Goal: Task Accomplishment & Management: Use online tool/utility

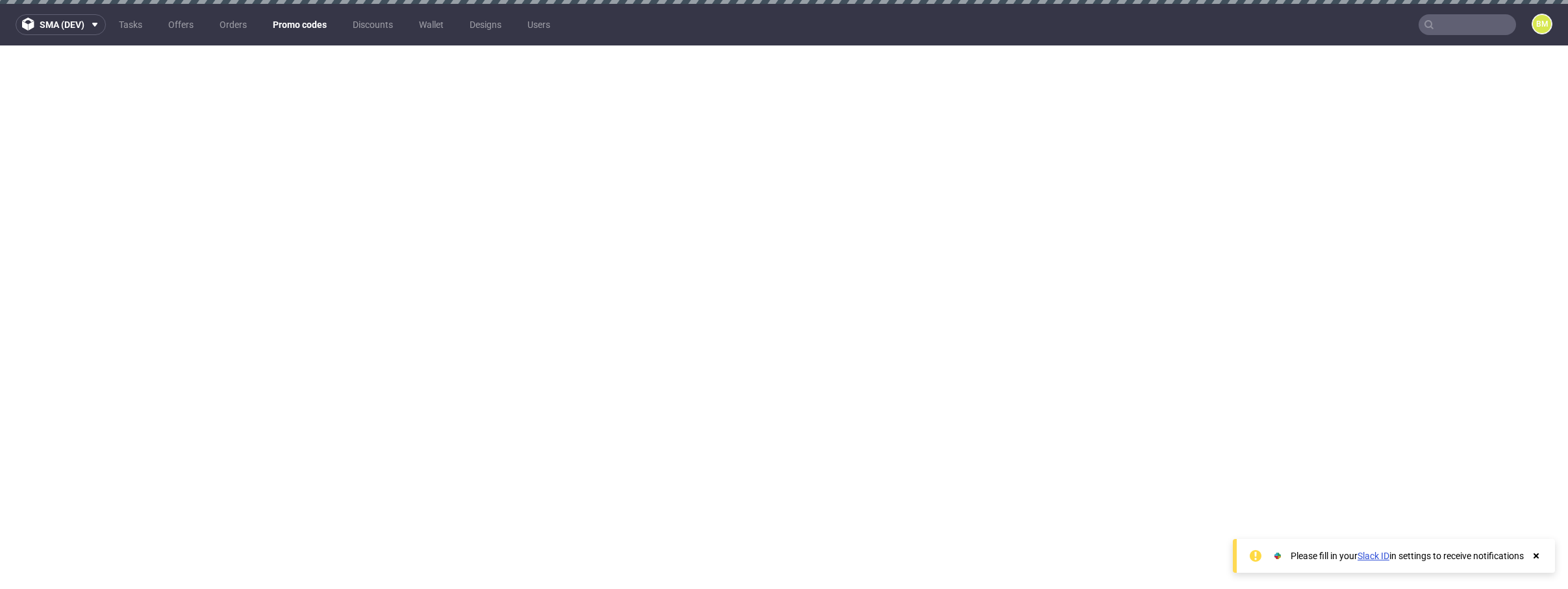
click at [307, 24] on link "Promo codes" at bounding box center [300, 24] width 69 height 21
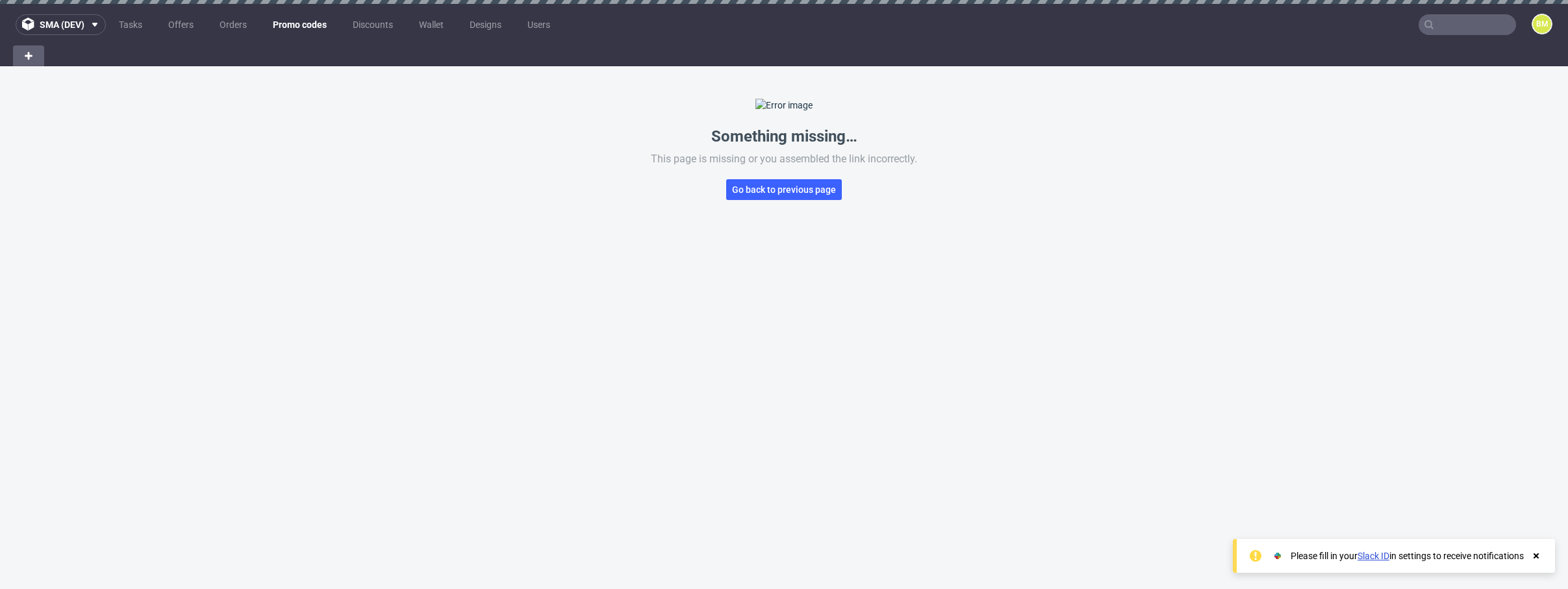
click at [287, 21] on link "Promo codes" at bounding box center [300, 24] width 69 height 21
click at [752, 194] on span "Go back to previous page" at bounding box center [784, 189] width 104 height 9
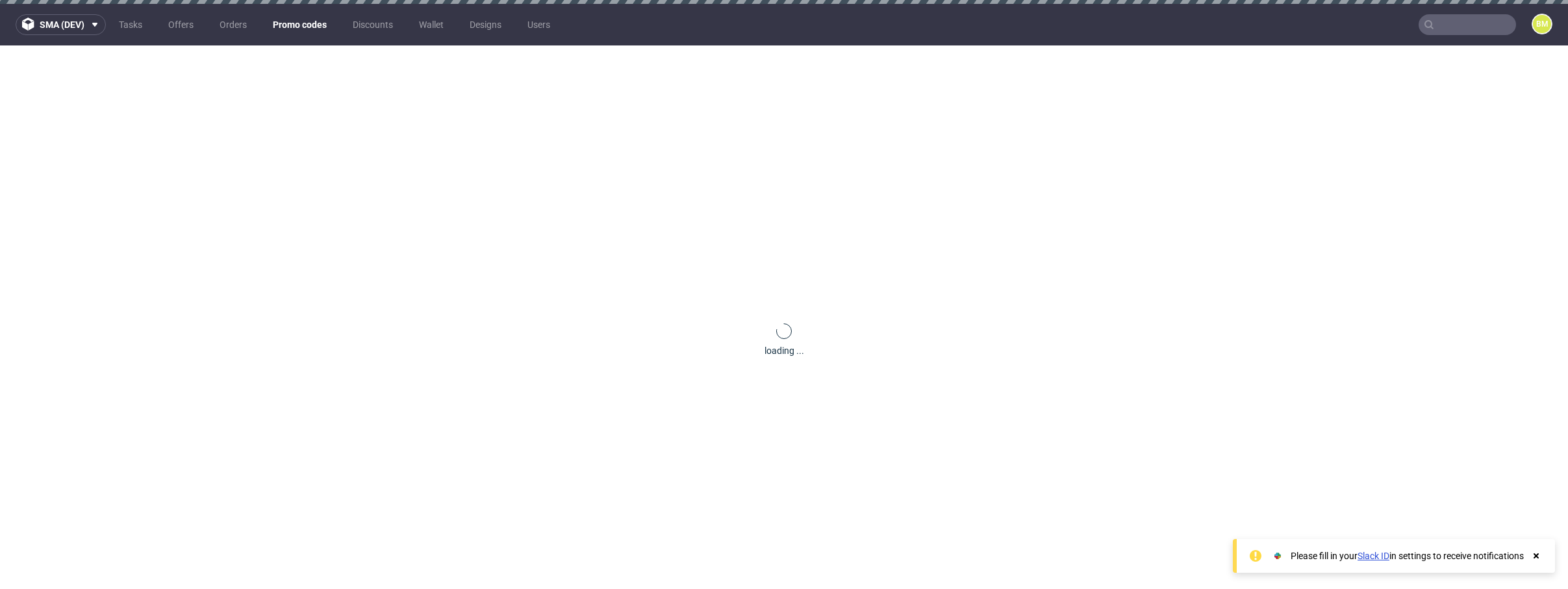
click at [307, 28] on link "Promo codes" at bounding box center [300, 24] width 69 height 21
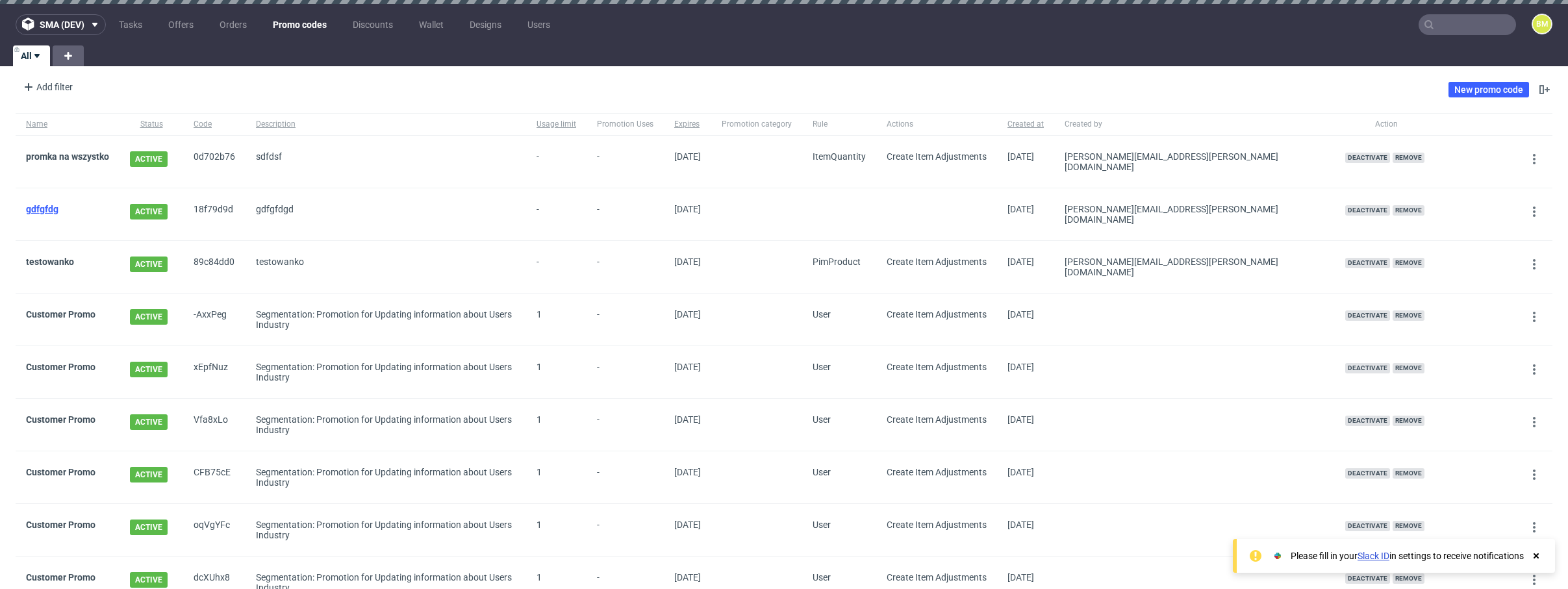
click at [49, 205] on link "gdfgfdg" at bounding box center [42, 209] width 33 height 10
click at [50, 151] on link "promka na wszystko" at bounding box center [67, 156] width 83 height 10
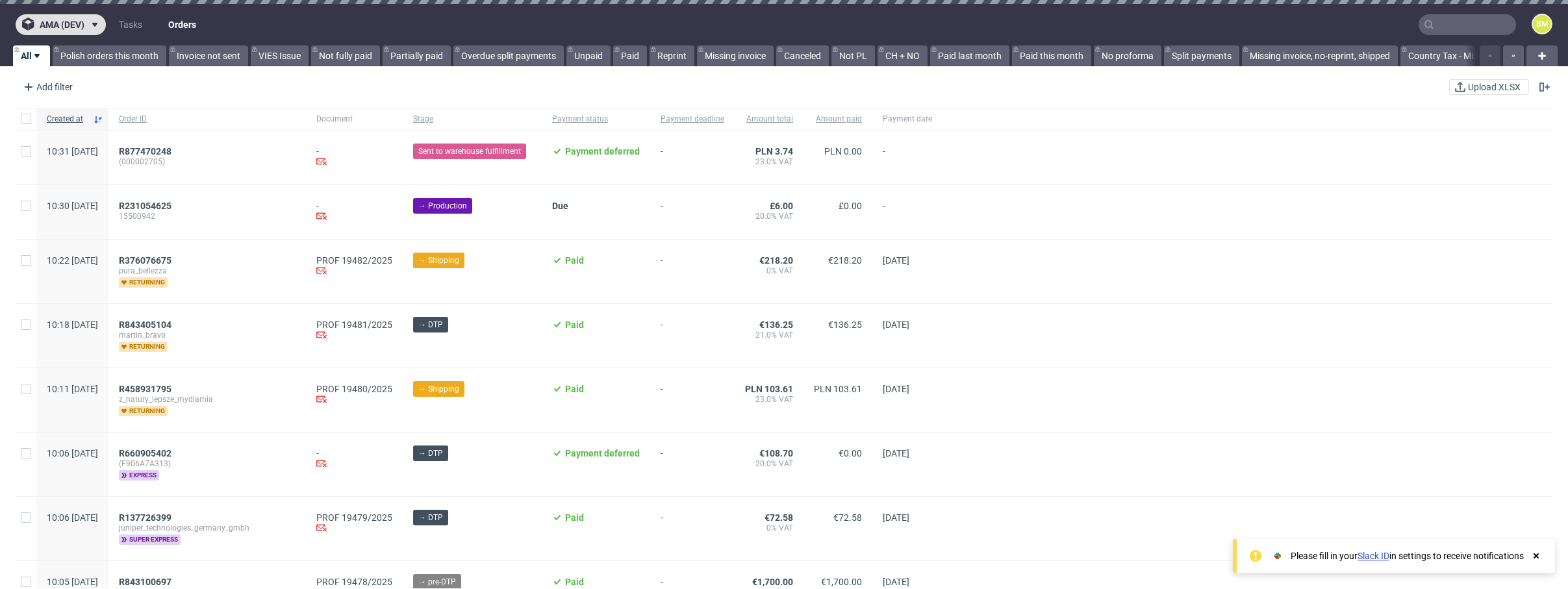
click at [97, 24] on use at bounding box center [94, 25] width 5 height 4
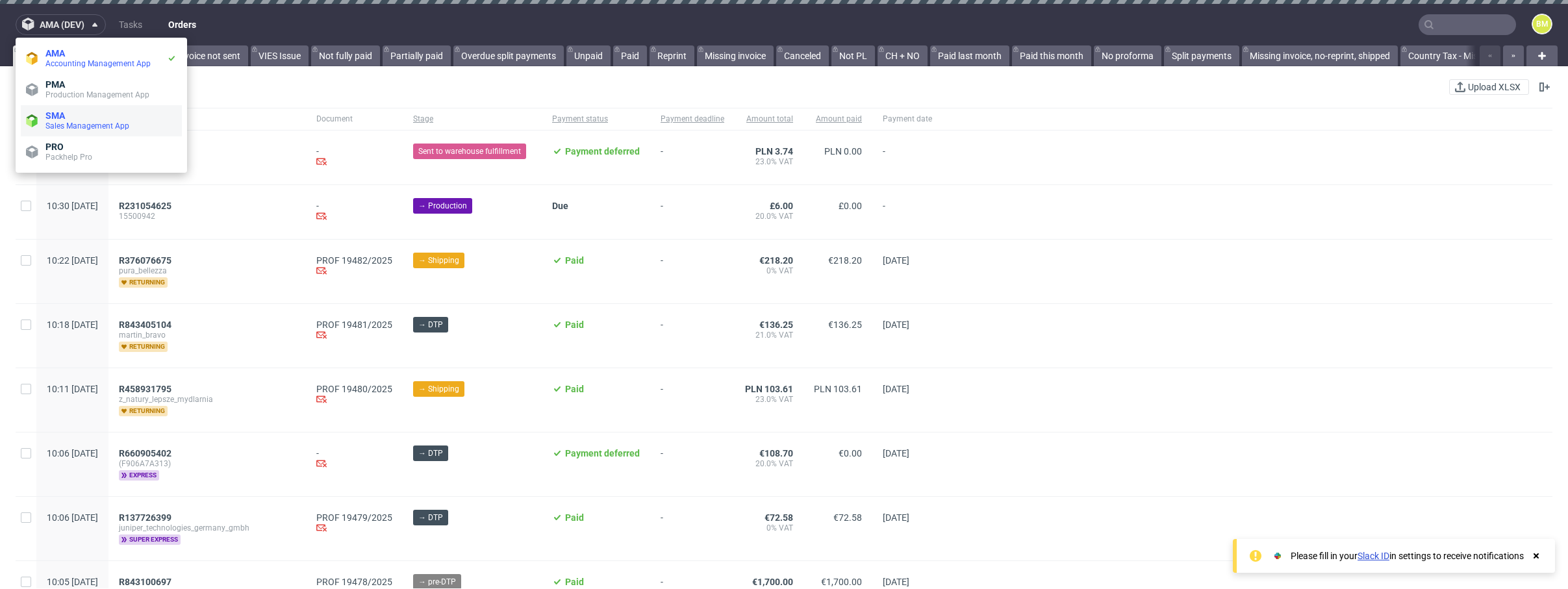
click at [95, 132] on li "SMA Sales Management App" at bounding box center [101, 120] width 161 height 31
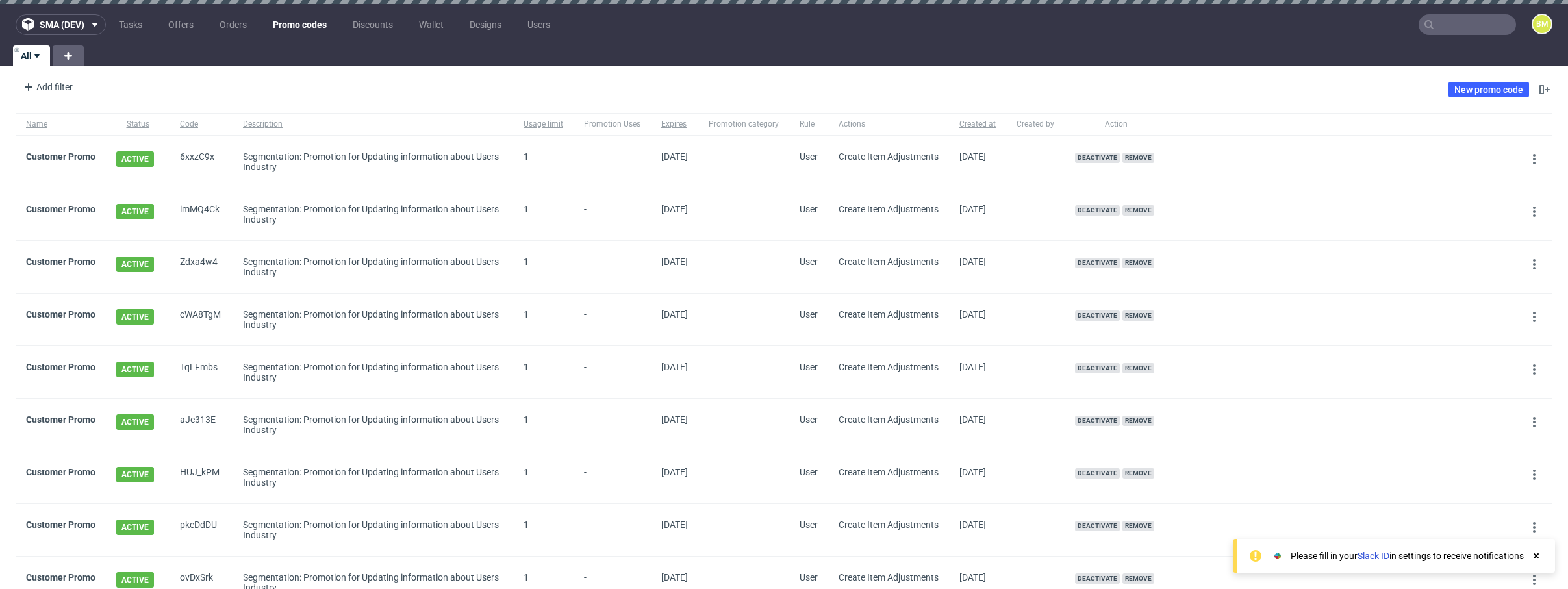
click at [787, 98] on div "Add filter Hide filters Clear all New promo code" at bounding box center [784, 89] width 1568 height 37
click at [1473, 86] on link "New promo code" at bounding box center [1488, 90] width 80 height 16
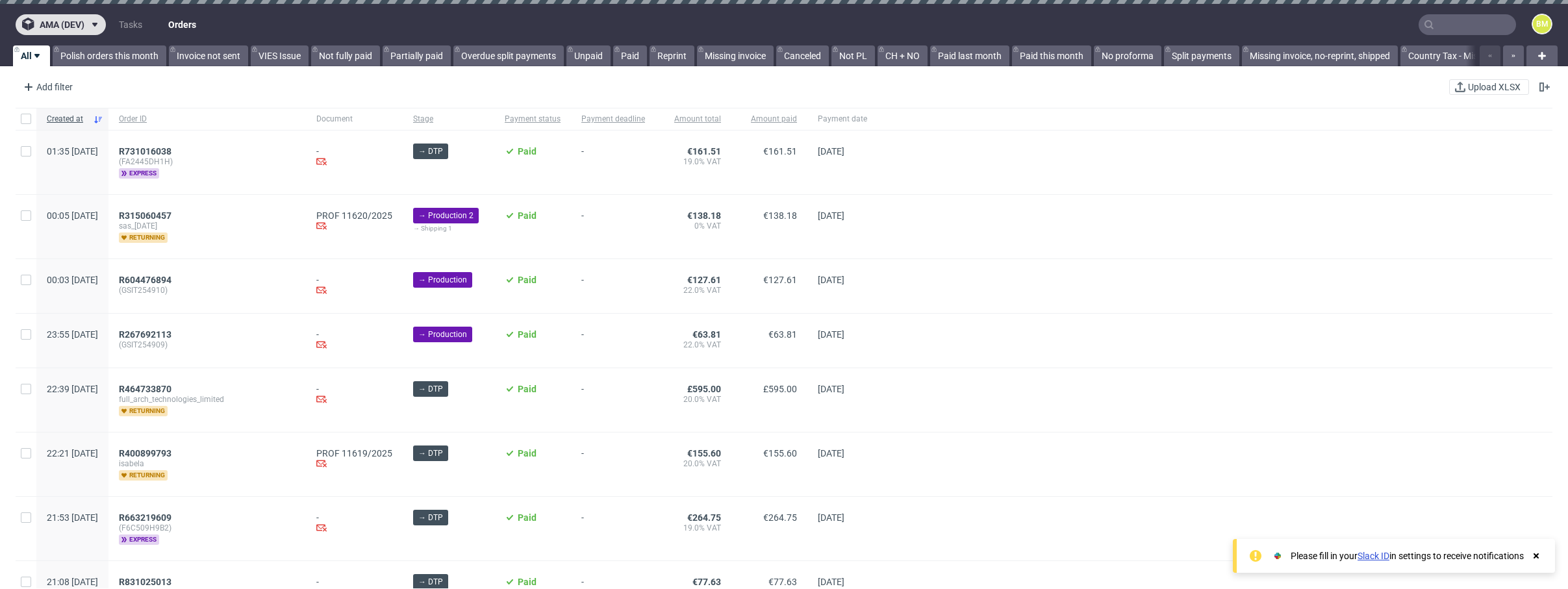
click at [97, 15] on button "ama (dev)" at bounding box center [60, 24] width 90 height 21
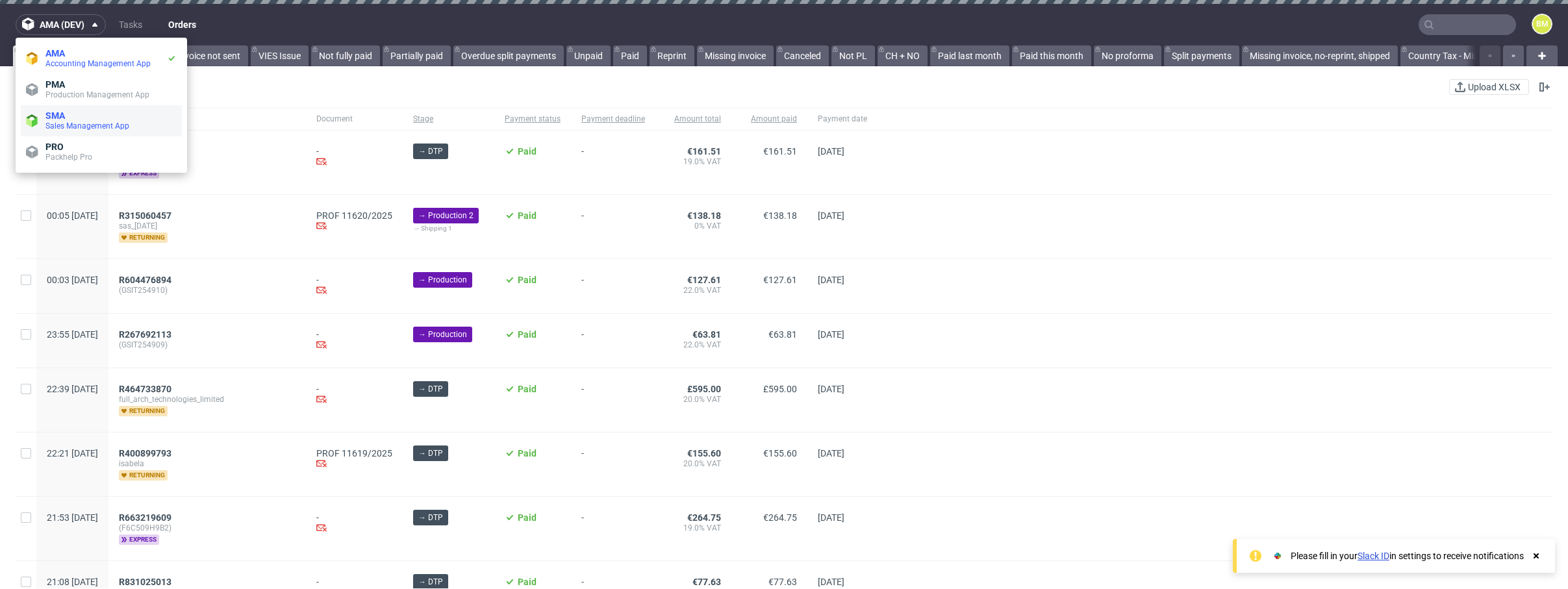
click at [93, 133] on li "SMA Sales Management App" at bounding box center [101, 120] width 161 height 31
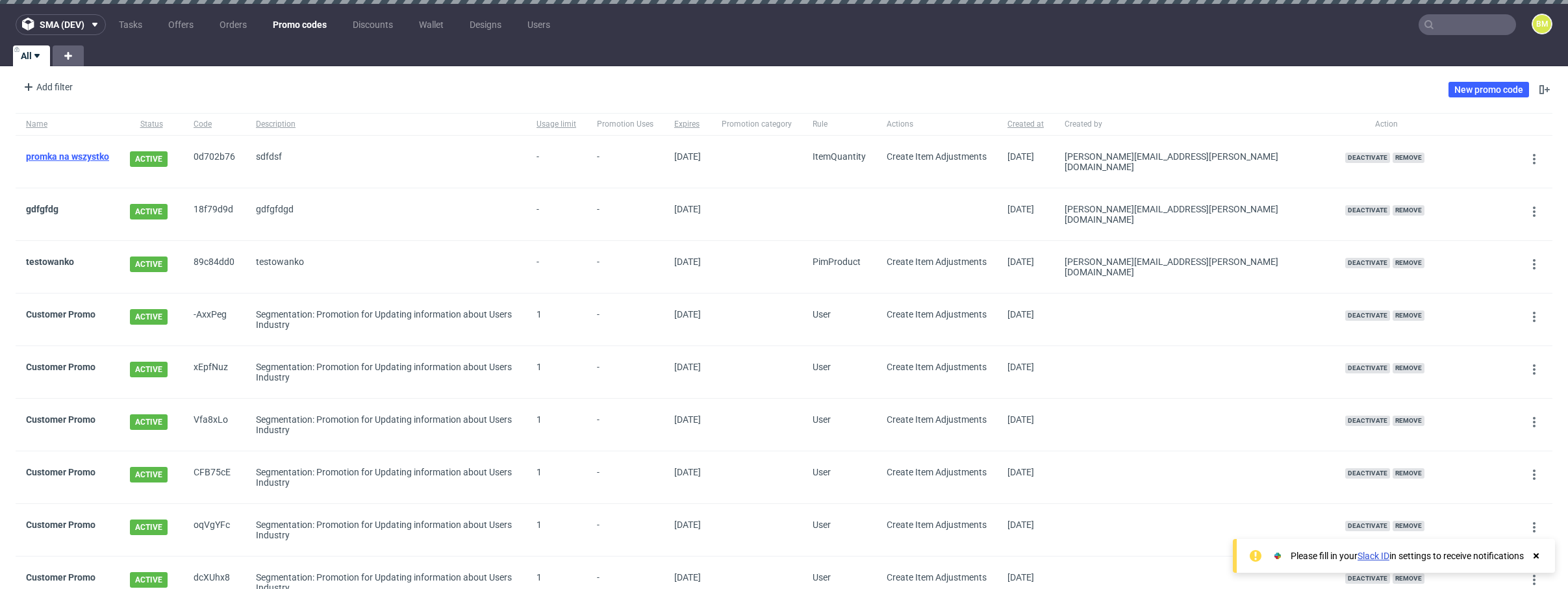
click at [70, 159] on link "promka na wszystko" at bounding box center [67, 156] width 83 height 10
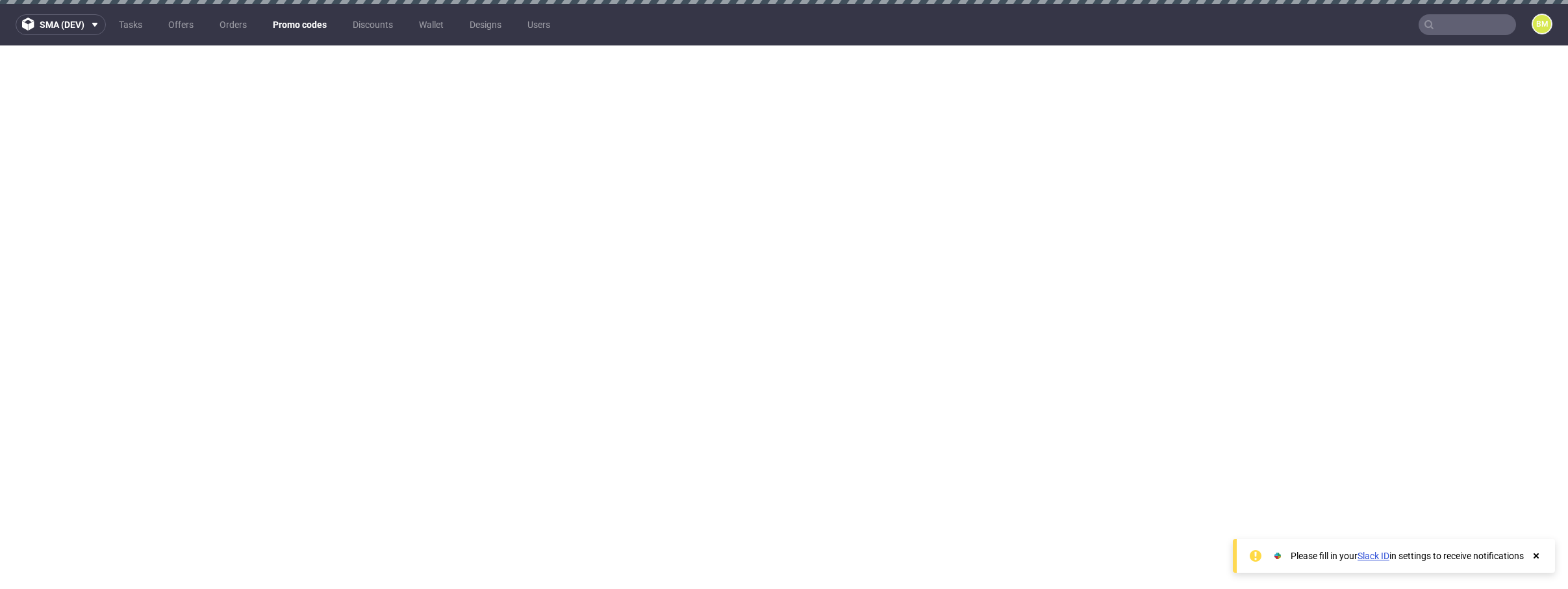
scroll to position [4, 0]
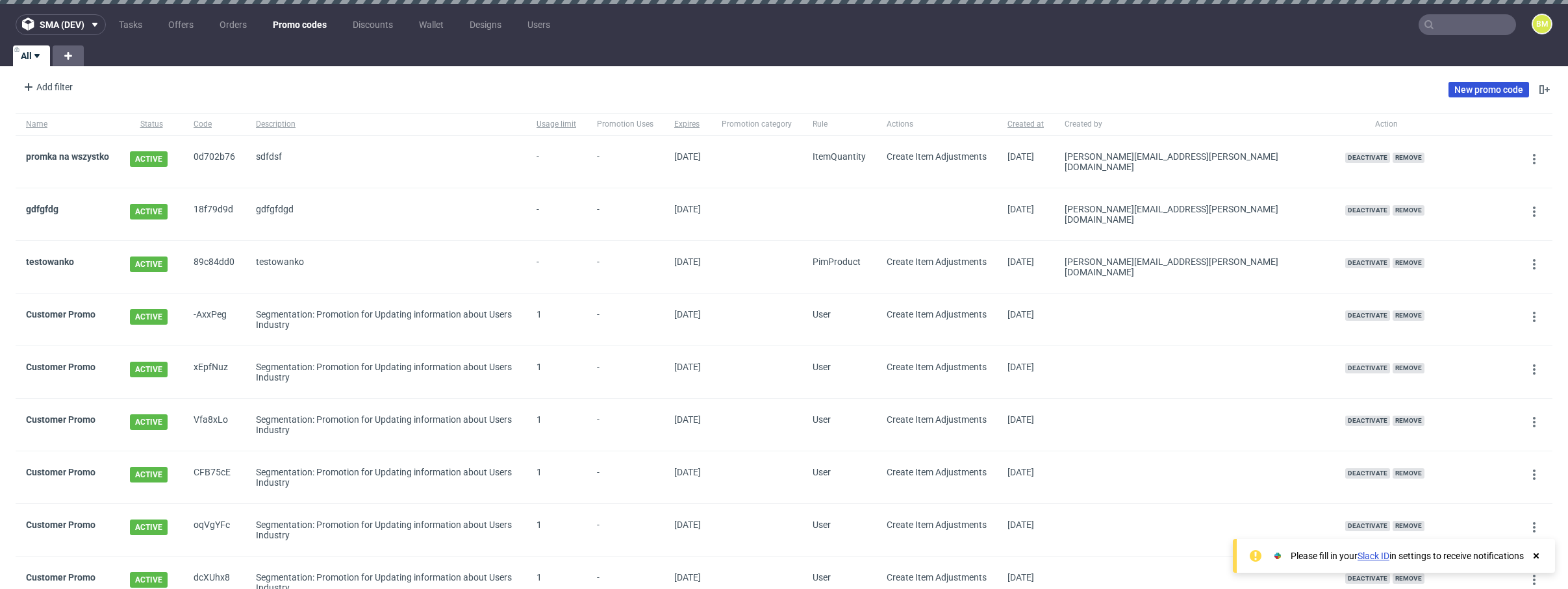
click at [1452, 84] on link "New promo code" at bounding box center [1488, 90] width 80 height 16
click at [39, 205] on link "gdfgfdg" at bounding box center [42, 209] width 33 height 10
click at [59, 256] on link "testowanko" at bounding box center [50, 261] width 49 height 10
click at [49, 204] on link "gdfgfdg" at bounding box center [42, 209] width 33 height 10
